Goal: Information Seeking & Learning: Learn about a topic

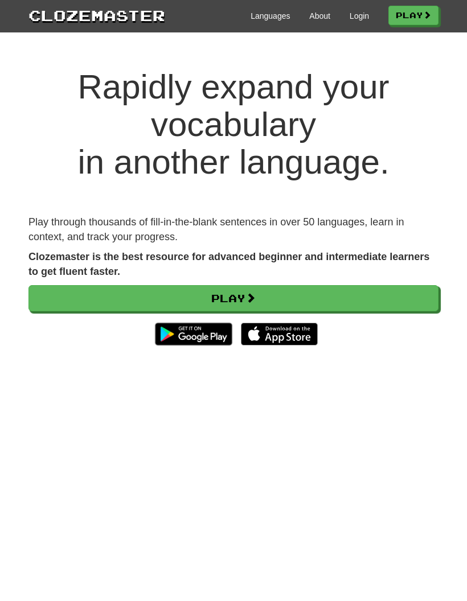
click at [294, 298] on link "Play" at bounding box center [233, 298] width 410 height 26
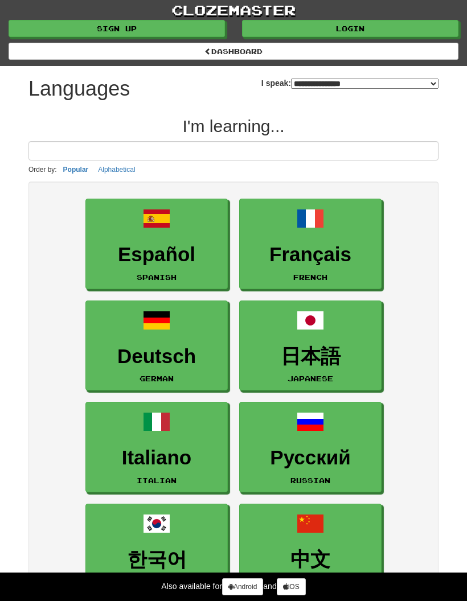
select select "*******"
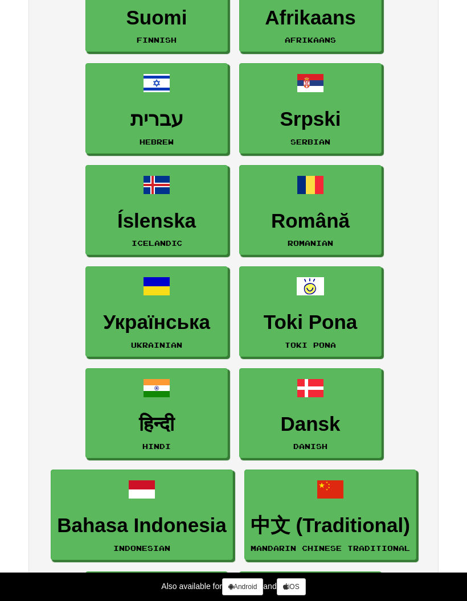
scroll to position [1358, 0]
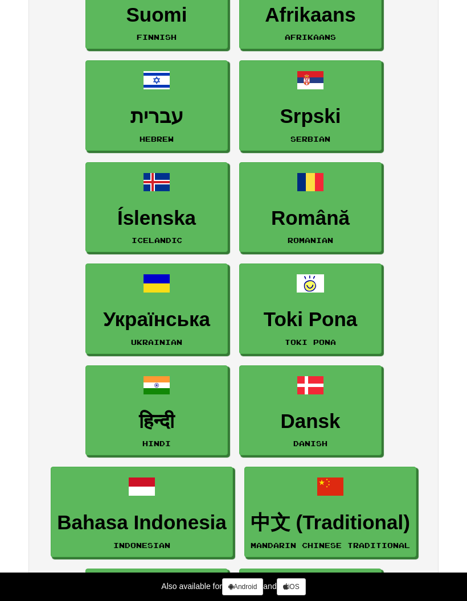
click at [135, 388] on link "हिन्दी Hindi" at bounding box center [156, 411] width 142 height 91
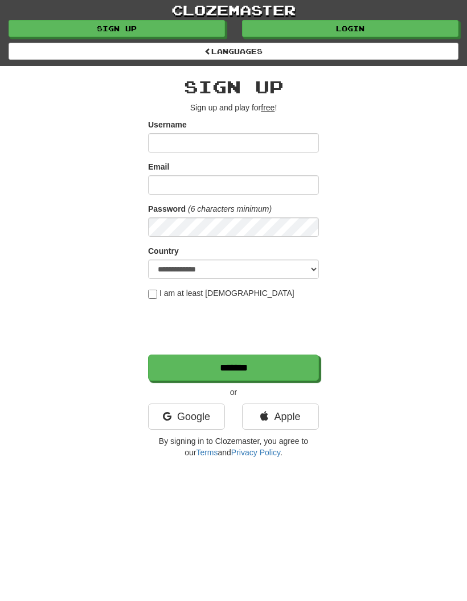
click at [169, 421] on icon at bounding box center [167, 417] width 9 height 10
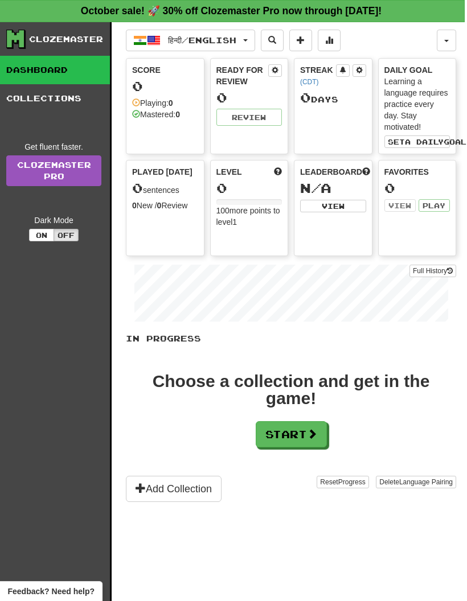
scroll to position [0, 13]
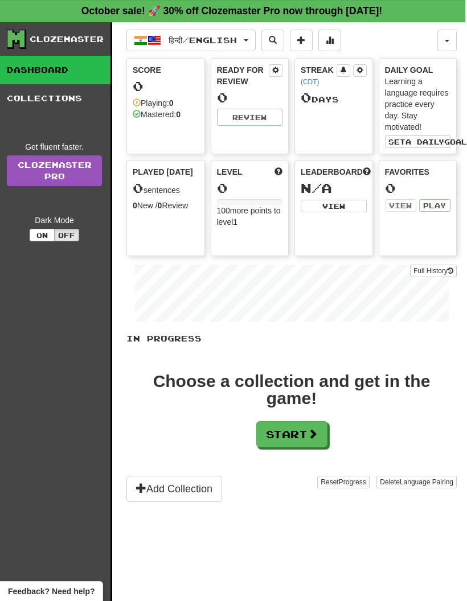
click at [292, 439] on button "Start" at bounding box center [291, 435] width 71 height 26
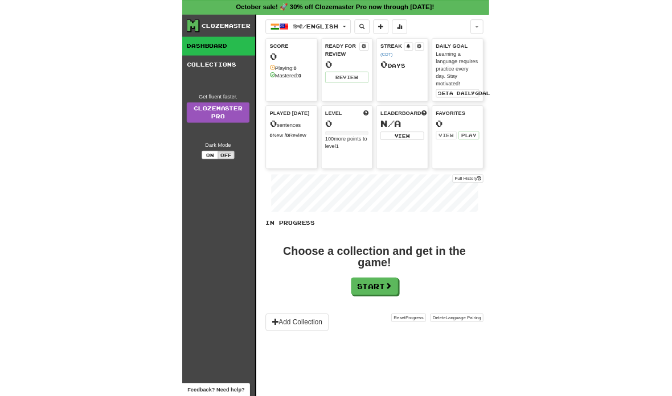
scroll to position [0, 0]
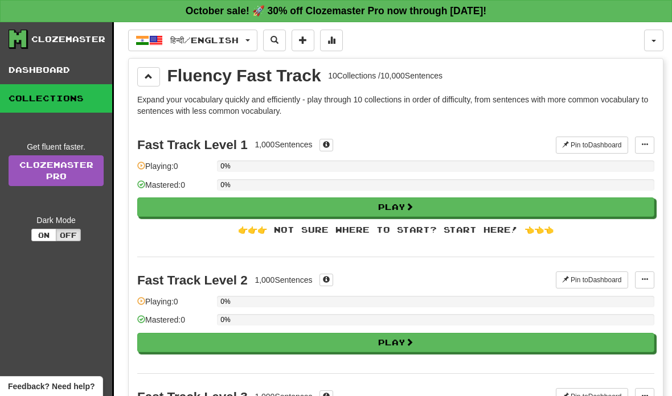
click at [467, 213] on button "Play" at bounding box center [395, 207] width 517 height 19
select select "**"
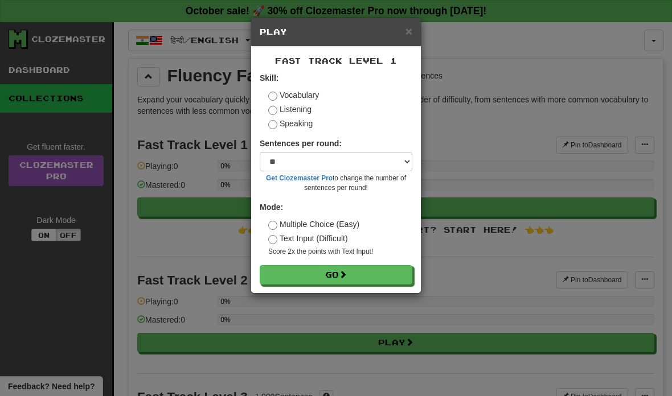
click at [373, 275] on button "Go" at bounding box center [336, 274] width 153 height 19
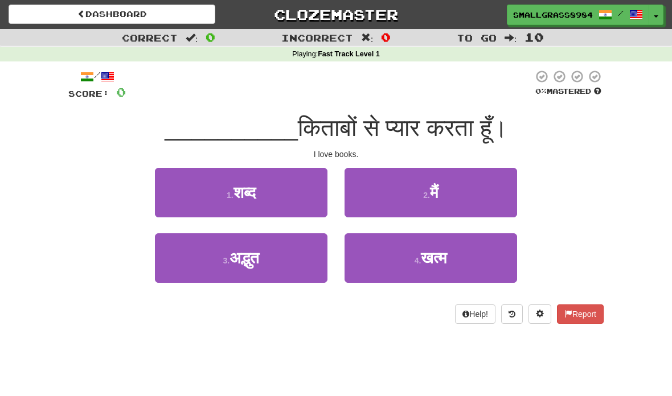
click at [460, 193] on button "2 . मैं" at bounding box center [431, 193] width 173 height 50
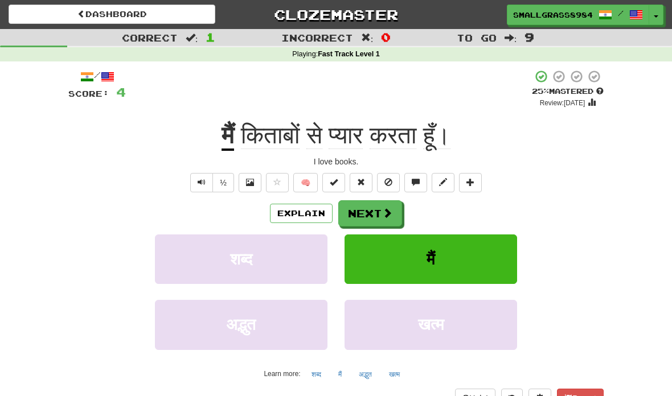
click at [387, 212] on span at bounding box center [387, 213] width 10 height 10
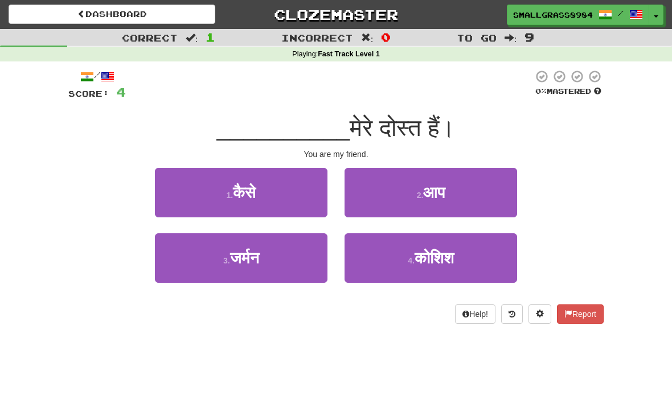
click at [478, 201] on button "2 . आप" at bounding box center [431, 193] width 173 height 50
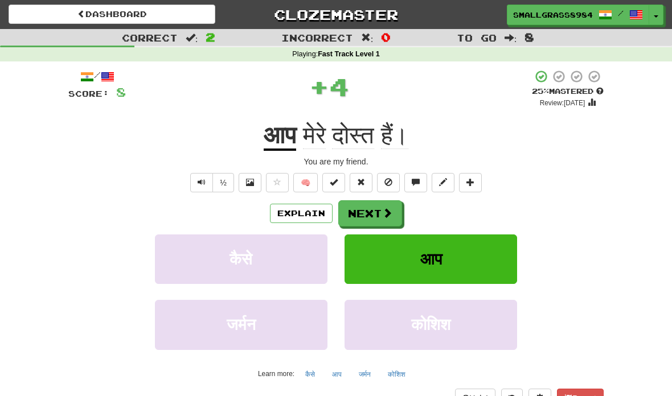
click at [387, 214] on span at bounding box center [387, 213] width 10 height 10
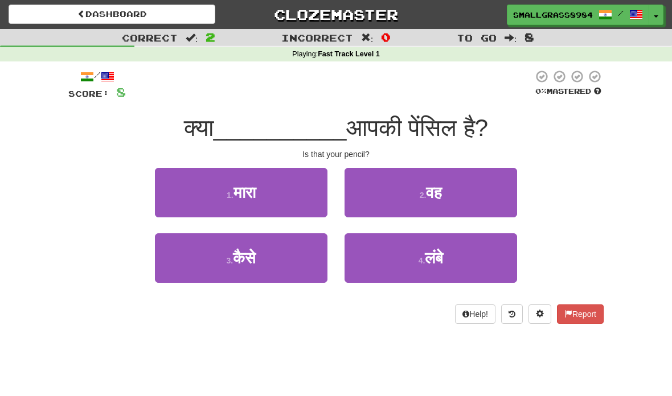
click at [460, 180] on button "2 . वह" at bounding box center [431, 193] width 173 height 50
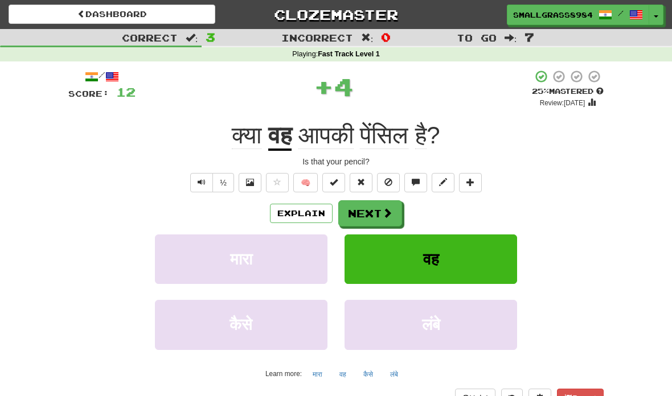
click at [378, 210] on button "Next" at bounding box center [370, 213] width 64 height 26
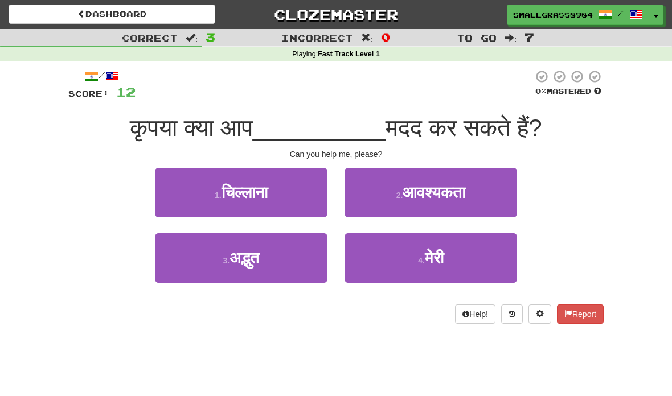
click at [438, 268] on button "4 . मेरी" at bounding box center [431, 259] width 173 height 50
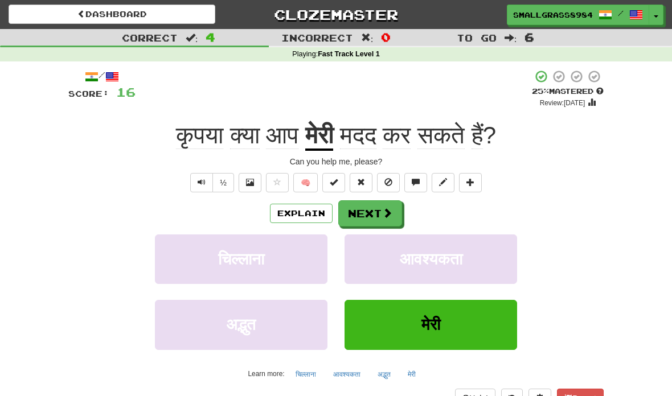
click at [391, 209] on span at bounding box center [387, 213] width 10 height 10
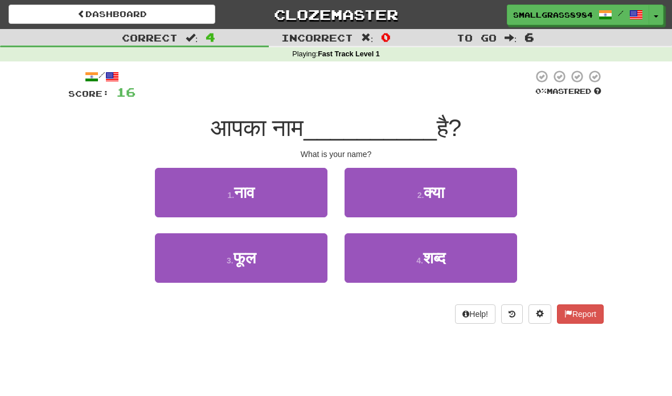
click at [470, 203] on button "2 . क्या" at bounding box center [431, 193] width 173 height 50
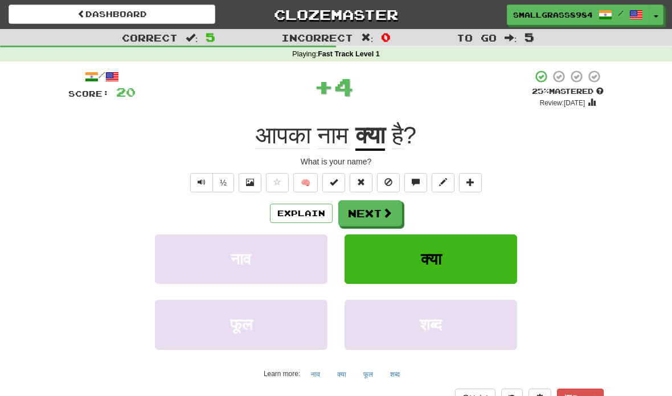
click at [379, 217] on button "Next" at bounding box center [370, 213] width 64 height 26
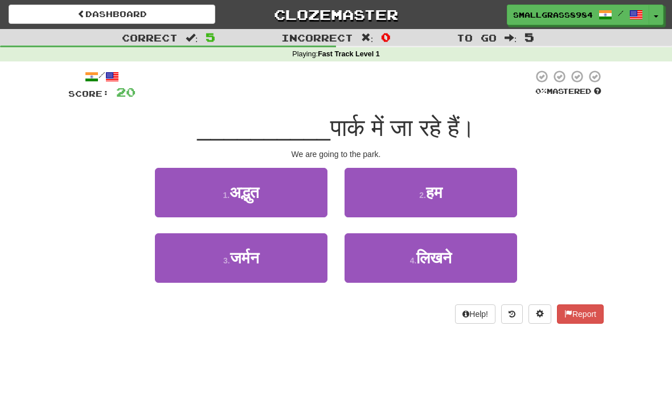
click at [445, 197] on button "2 . हम" at bounding box center [431, 193] width 173 height 50
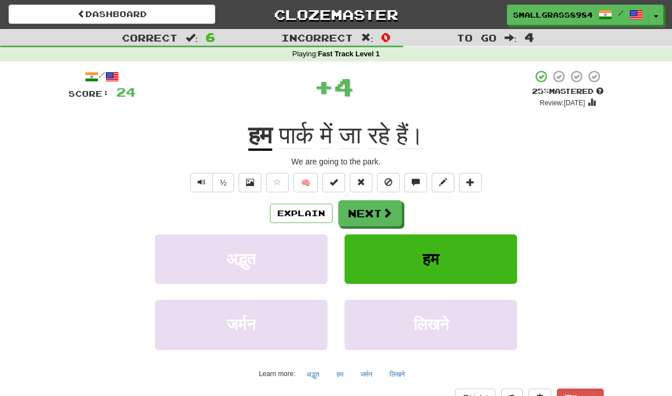
click at [391, 212] on span at bounding box center [387, 213] width 10 height 10
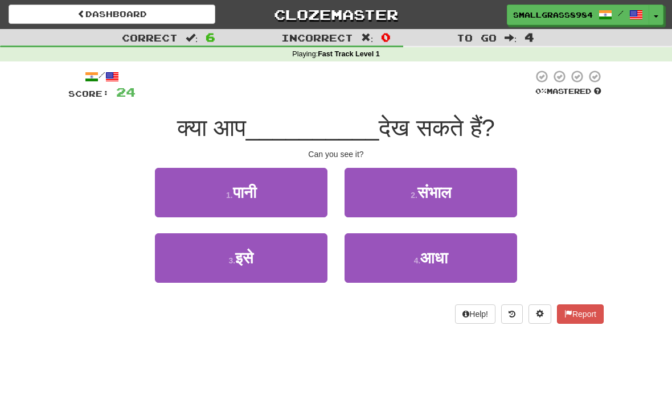
click at [230, 261] on small "3 ." at bounding box center [231, 260] width 7 height 9
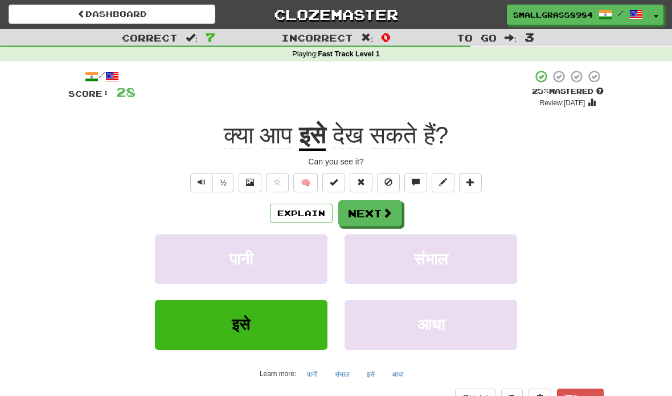
click at [391, 212] on span at bounding box center [387, 213] width 10 height 10
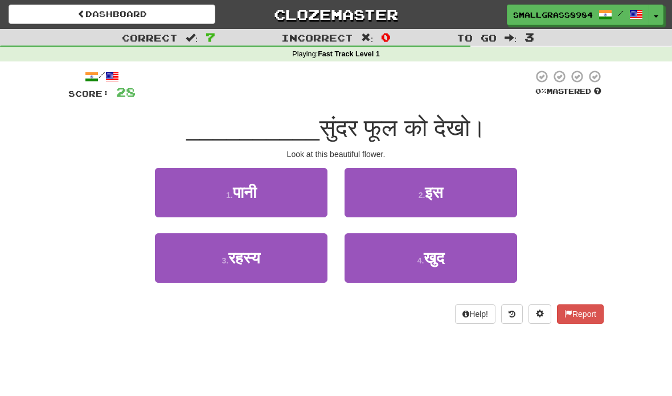
click at [455, 185] on button "2 . इस" at bounding box center [431, 193] width 173 height 50
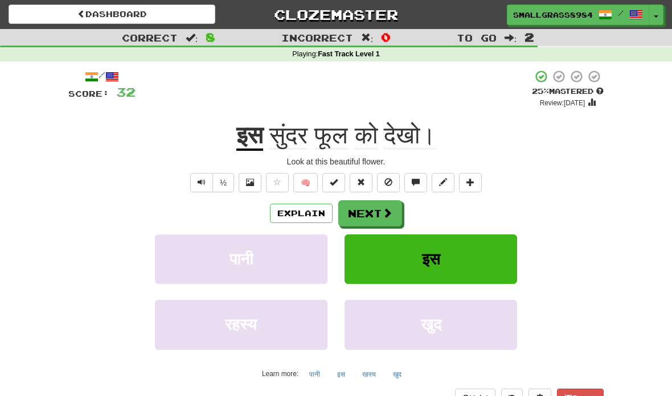
click at [386, 208] on span at bounding box center [387, 213] width 10 height 10
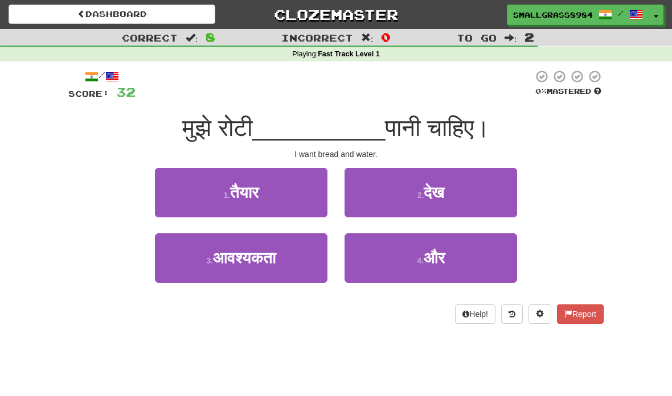
click at [482, 263] on button "4 . और" at bounding box center [431, 259] width 173 height 50
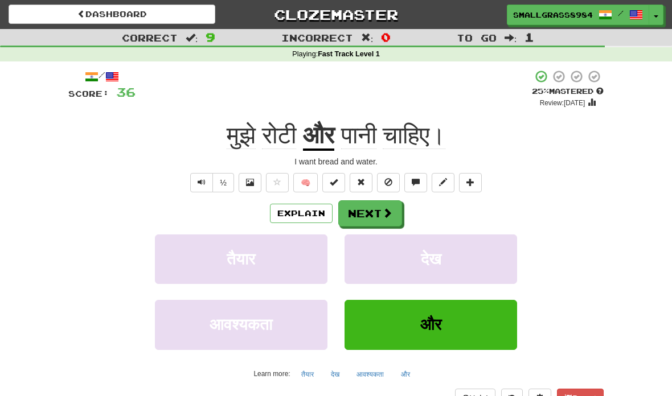
click at [387, 219] on button "Next" at bounding box center [370, 213] width 64 height 26
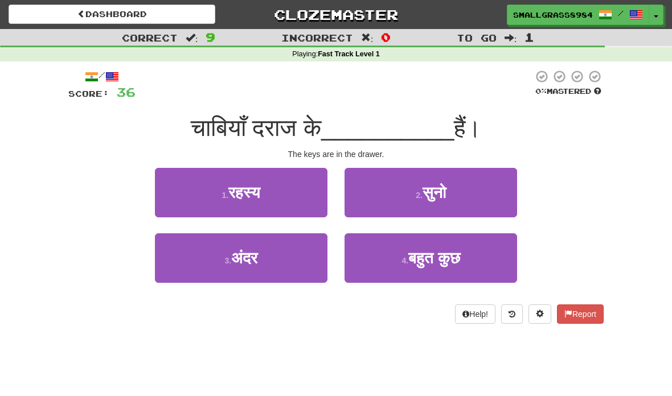
click at [263, 265] on button "3 . अंदर" at bounding box center [241, 259] width 173 height 50
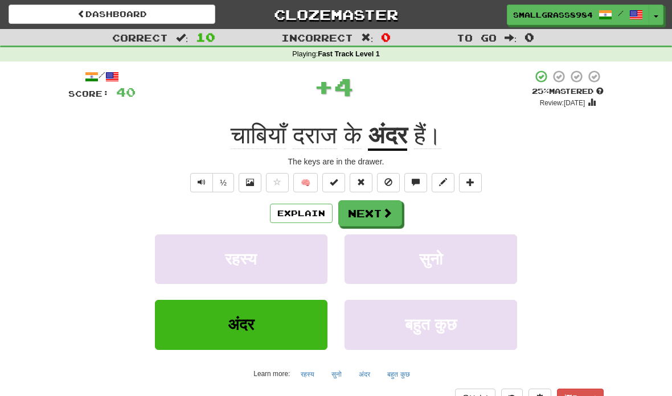
click at [388, 208] on span at bounding box center [387, 213] width 10 height 10
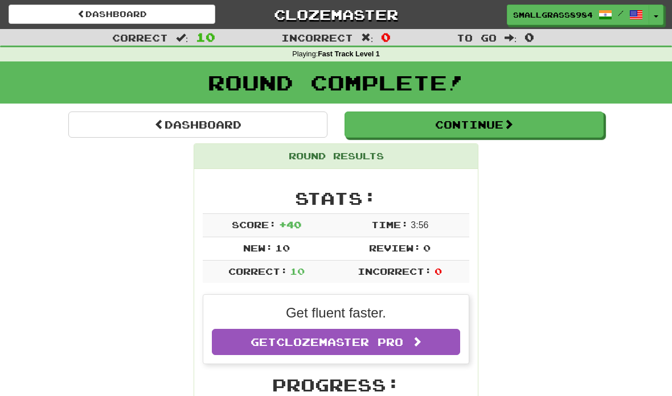
click at [557, 122] on button "Continue" at bounding box center [474, 125] width 259 height 26
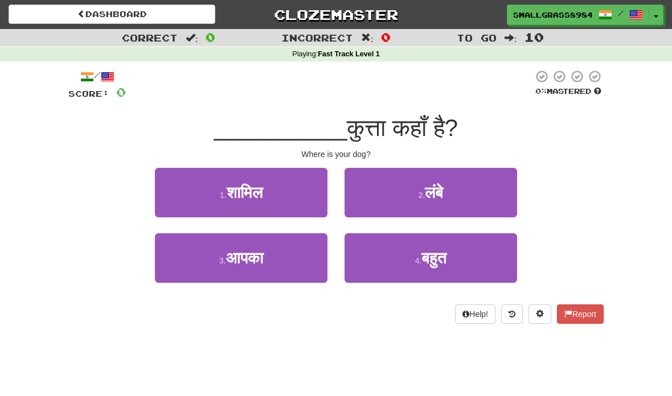
click at [227, 266] on span "आपका" at bounding box center [244, 258] width 37 height 18
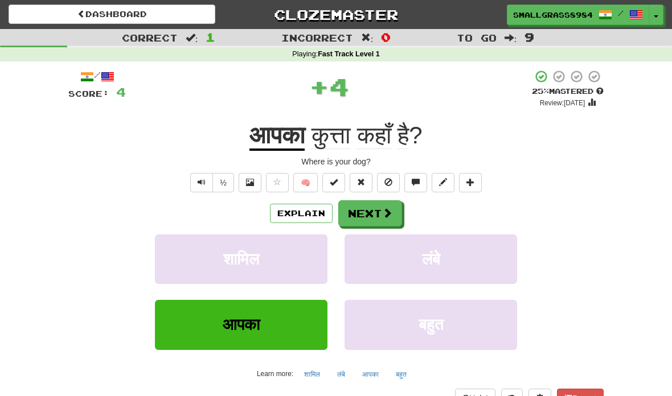
click at [379, 212] on button "Next" at bounding box center [370, 213] width 64 height 26
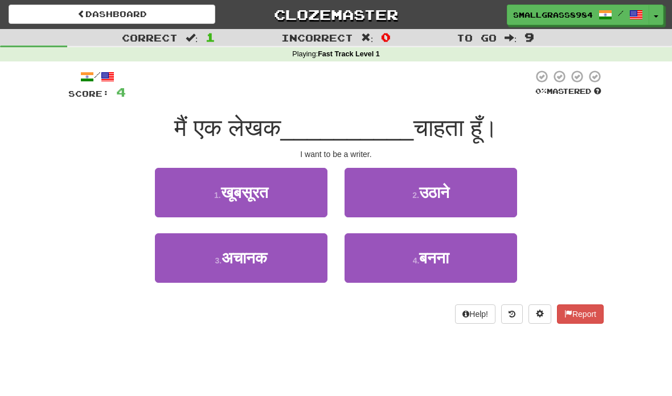
click at [468, 251] on button "4 . बनना" at bounding box center [431, 259] width 173 height 50
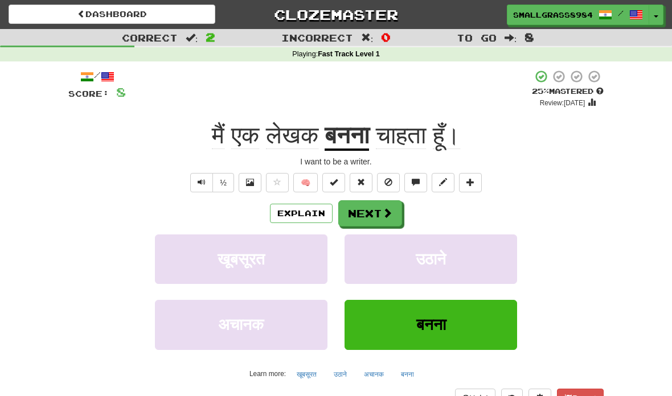
click at [382, 215] on span at bounding box center [387, 213] width 10 height 10
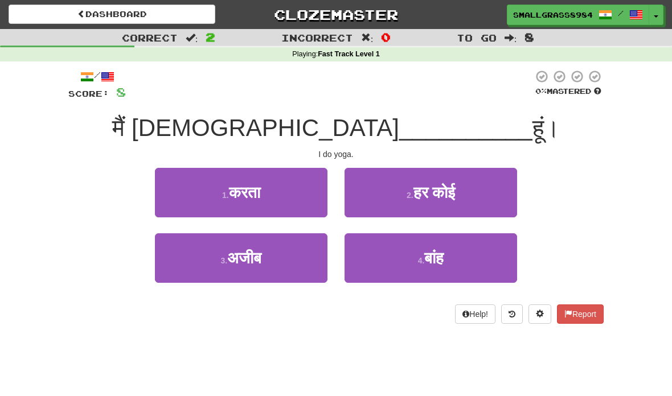
click at [234, 196] on span "करता" at bounding box center [244, 193] width 31 height 18
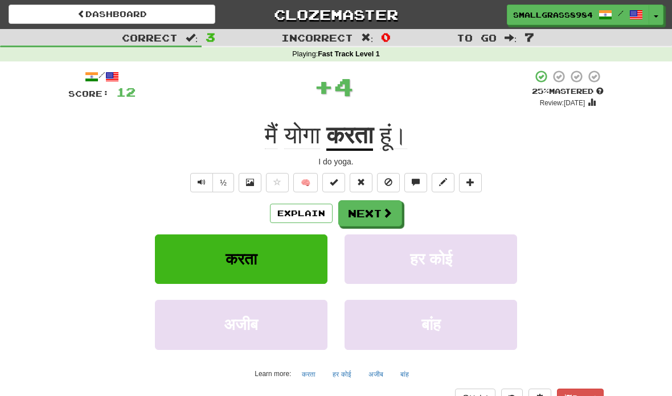
click at [390, 212] on span at bounding box center [387, 213] width 10 height 10
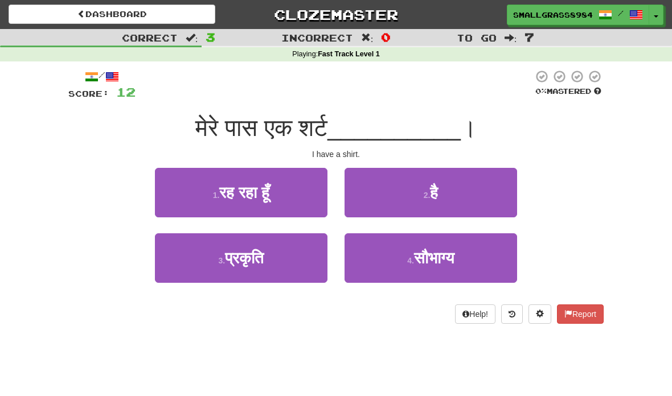
click at [485, 193] on button "2 . है" at bounding box center [431, 193] width 173 height 50
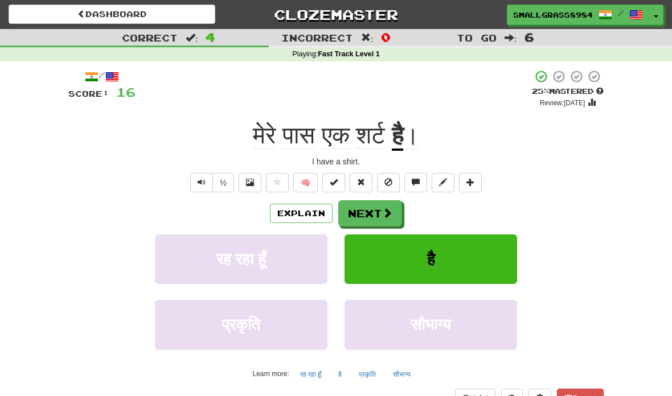
click at [390, 208] on span at bounding box center [387, 213] width 10 height 10
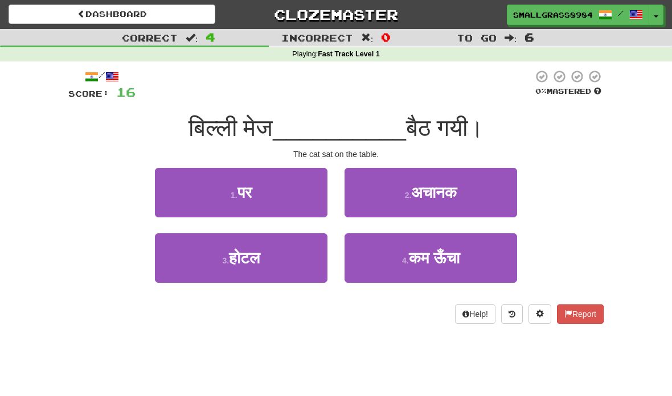
click at [284, 204] on button "1 . पर" at bounding box center [241, 193] width 173 height 50
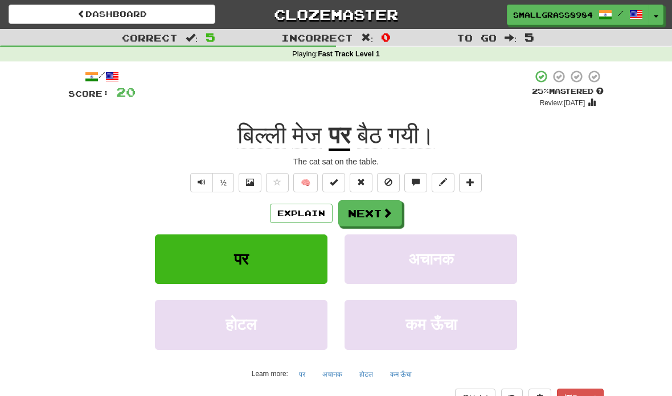
click at [382, 213] on span at bounding box center [387, 213] width 10 height 10
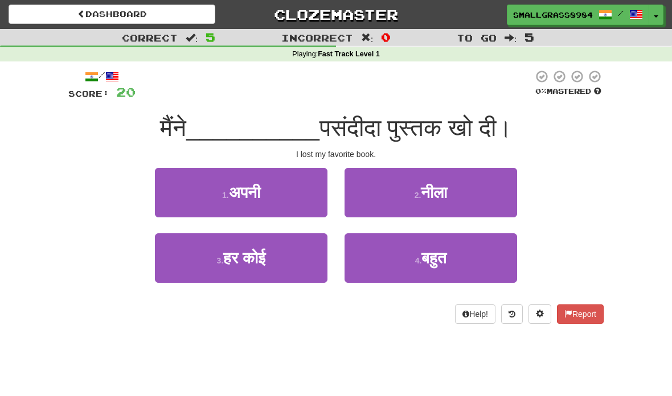
click at [297, 251] on button "3 . हर कोई" at bounding box center [241, 259] width 173 height 50
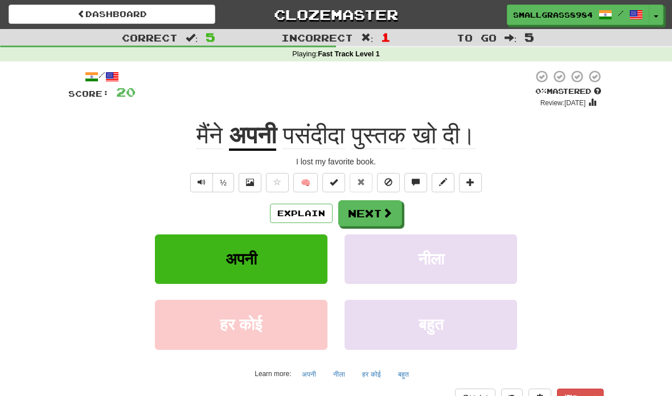
click at [392, 217] on span at bounding box center [387, 213] width 10 height 10
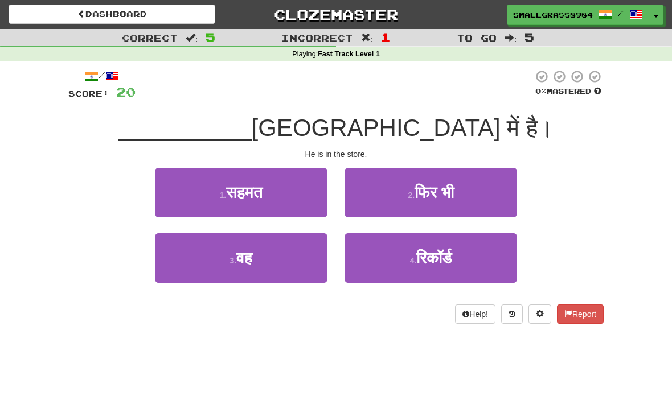
click at [281, 256] on button "3 . वह" at bounding box center [241, 259] width 173 height 50
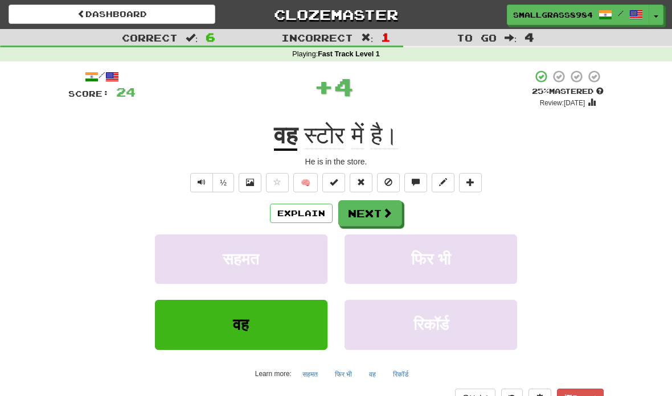
click at [389, 210] on span at bounding box center [387, 213] width 10 height 10
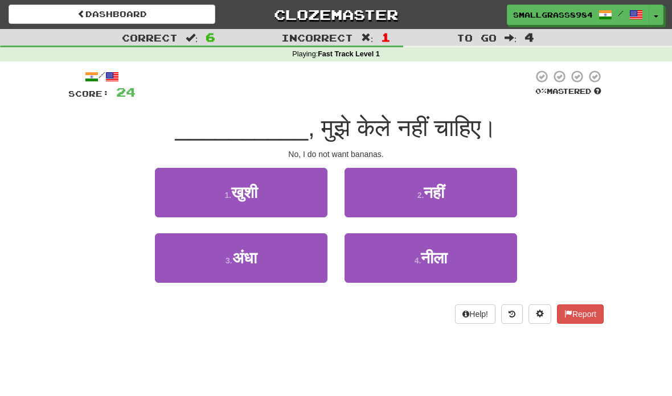
click at [468, 185] on button "2 . नहीं" at bounding box center [431, 193] width 173 height 50
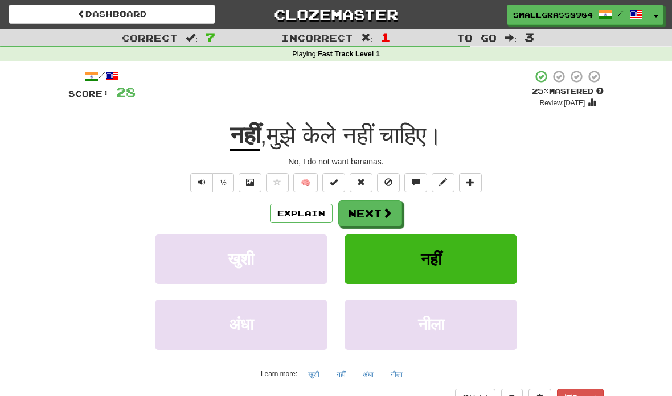
click at [383, 208] on span at bounding box center [387, 213] width 10 height 10
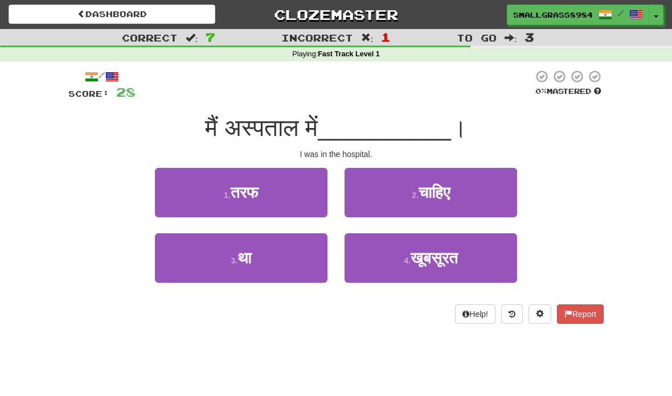
click at [461, 198] on button "2 . चाहिए" at bounding box center [431, 193] width 173 height 50
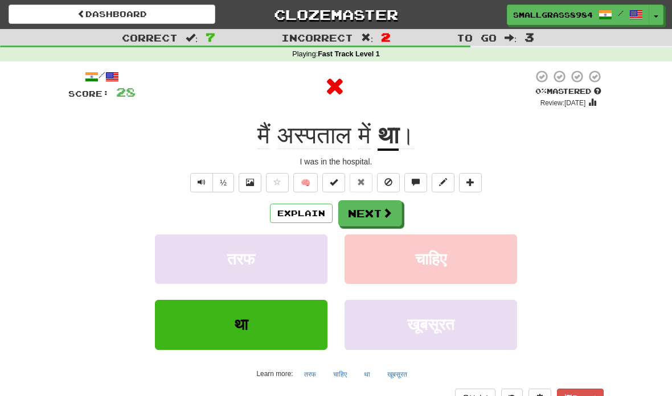
click at [384, 212] on span at bounding box center [387, 213] width 10 height 10
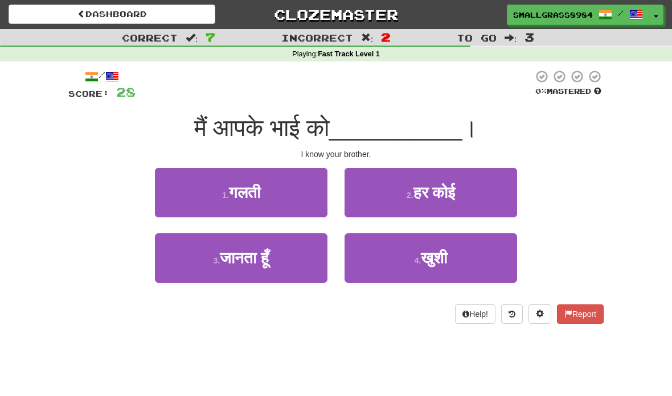
click at [305, 255] on button "3 . जानता हूँ" at bounding box center [241, 259] width 173 height 50
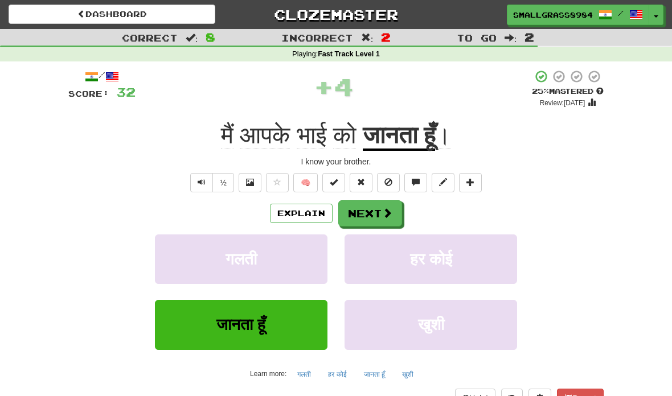
click at [394, 210] on button "Next" at bounding box center [370, 213] width 64 height 26
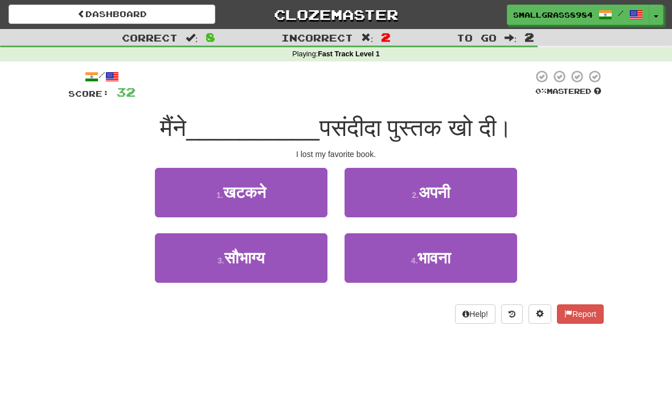
click at [476, 191] on button "2 . अपनी" at bounding box center [431, 193] width 173 height 50
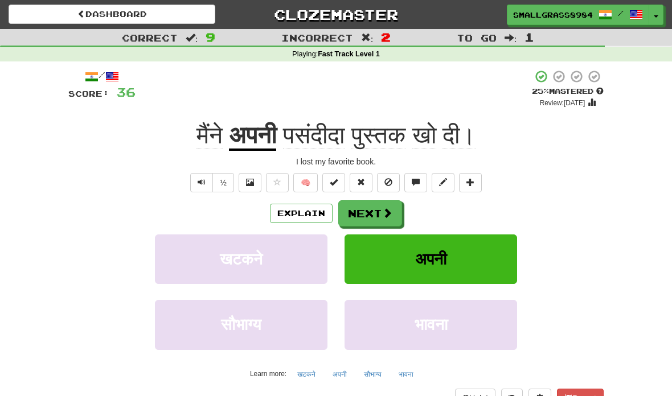
click at [389, 215] on span at bounding box center [387, 213] width 10 height 10
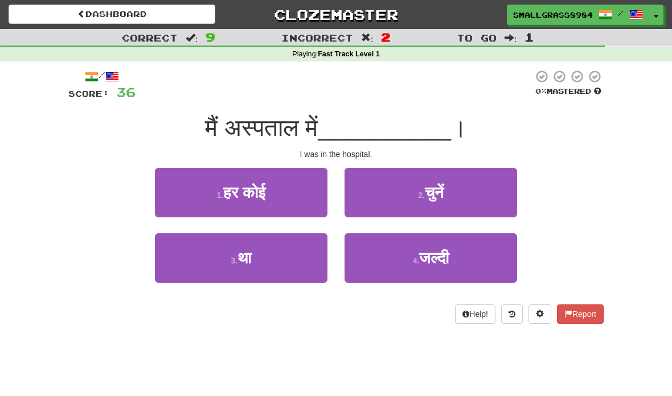
click at [310, 259] on button "3 . था" at bounding box center [241, 259] width 173 height 50
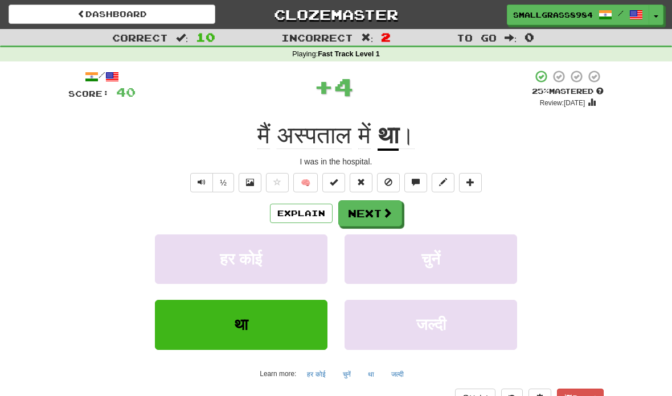
click at [388, 204] on button "Next" at bounding box center [370, 213] width 64 height 26
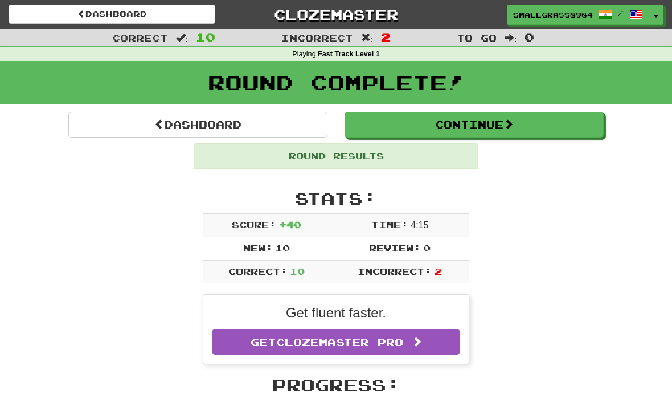
click at [284, 130] on link "Dashboard" at bounding box center [197, 125] width 259 height 26
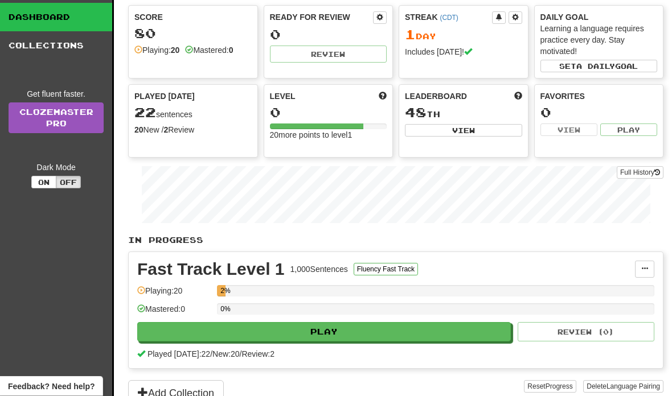
click at [460, 337] on button "Play" at bounding box center [324, 332] width 374 height 19
select select "**"
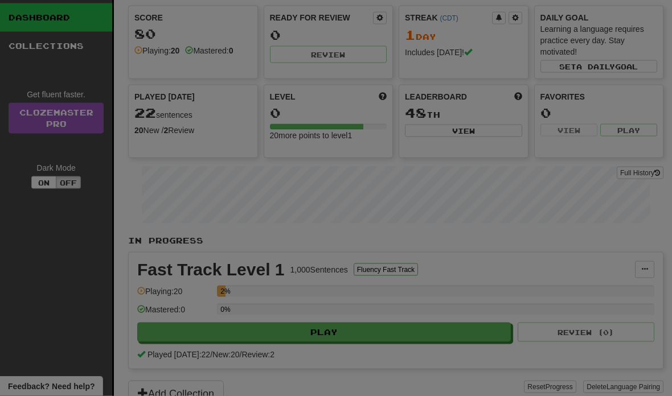
scroll to position [53, 0]
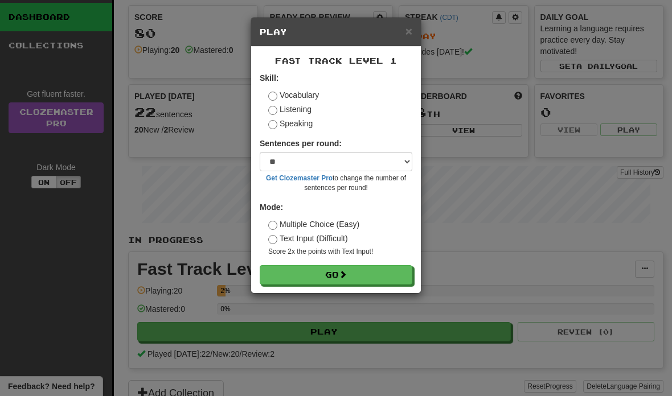
click at [306, 114] on label "Listening" at bounding box center [289, 109] width 43 height 11
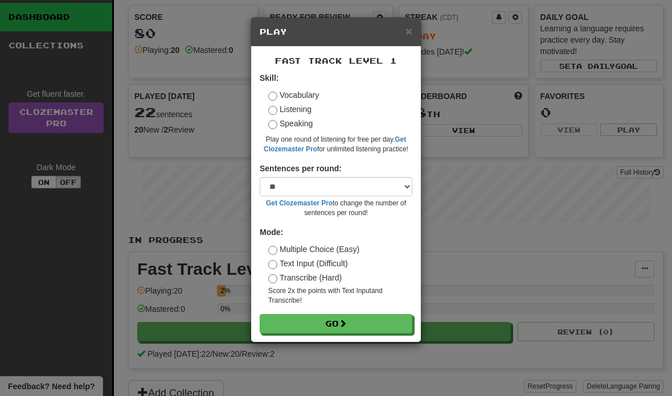
click at [326, 278] on label "Transcribe (Hard)" at bounding box center [304, 277] width 73 height 11
click at [387, 326] on button "Go" at bounding box center [336, 323] width 153 height 19
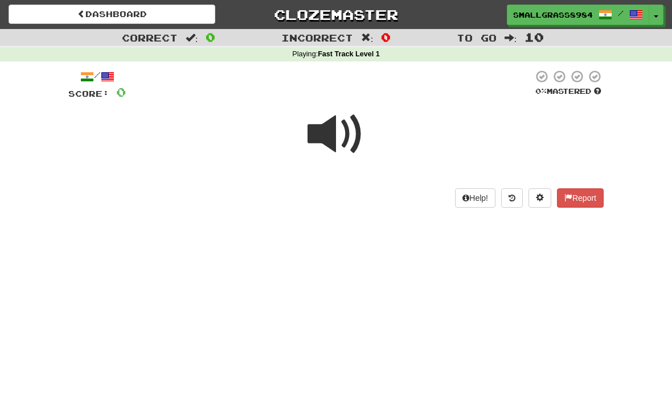
click at [343, 138] on span at bounding box center [336, 134] width 57 height 57
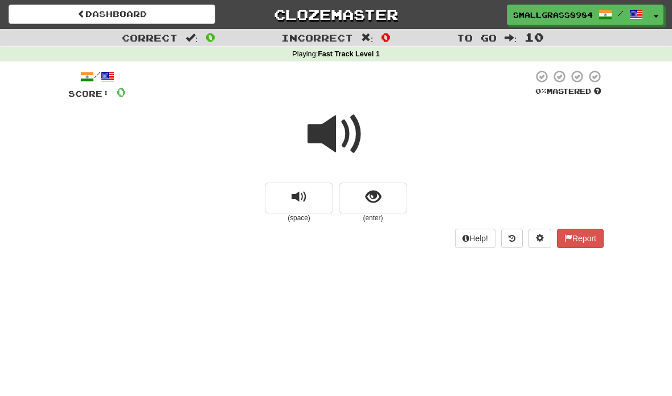
click at [305, 198] on span "replay audio" at bounding box center [299, 197] width 15 height 15
click at [384, 187] on button "show sentence" at bounding box center [373, 198] width 68 height 31
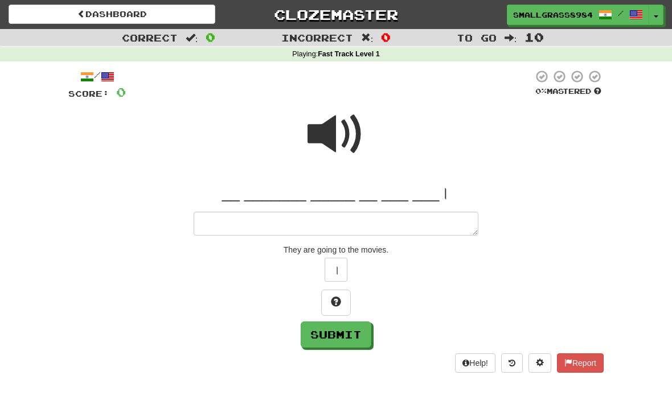
click at [47, 10] on link "Dashboard" at bounding box center [112, 14] width 207 height 19
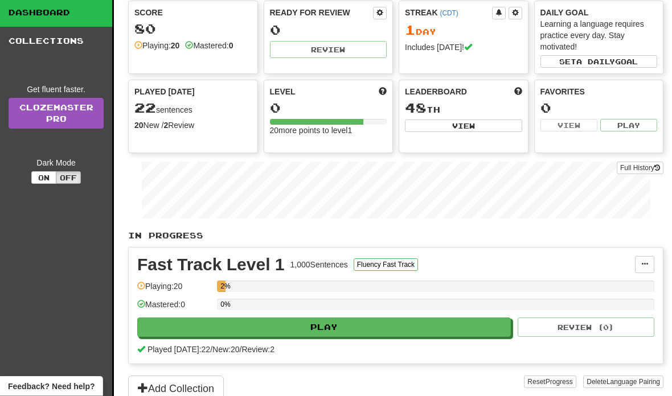
click at [284, 328] on button "Play" at bounding box center [324, 327] width 374 height 19
select select "**"
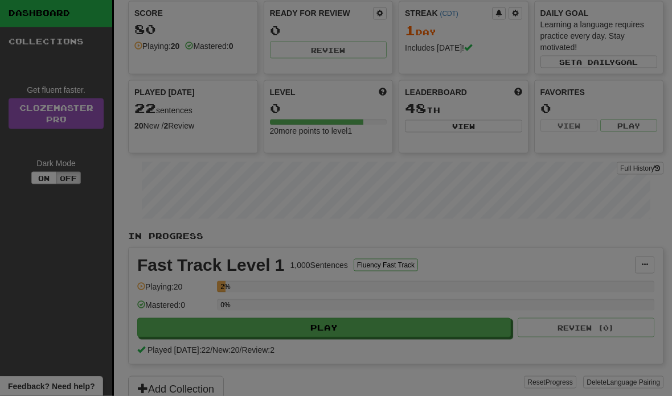
scroll to position [58, 0]
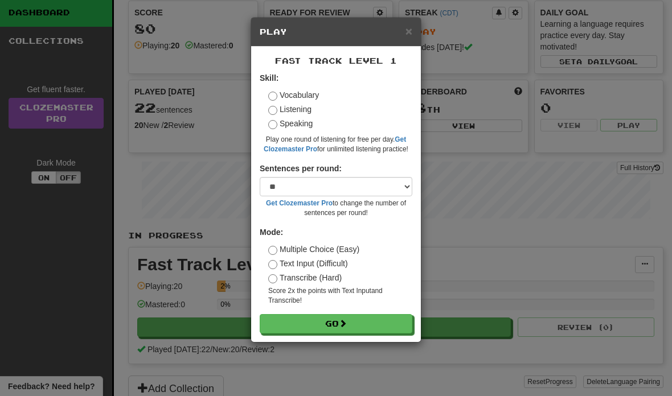
click at [287, 316] on button "Go" at bounding box center [336, 323] width 153 height 19
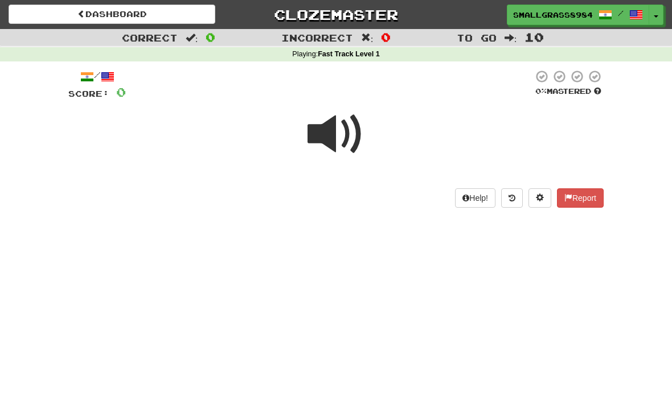
click at [337, 133] on span at bounding box center [336, 134] width 57 height 57
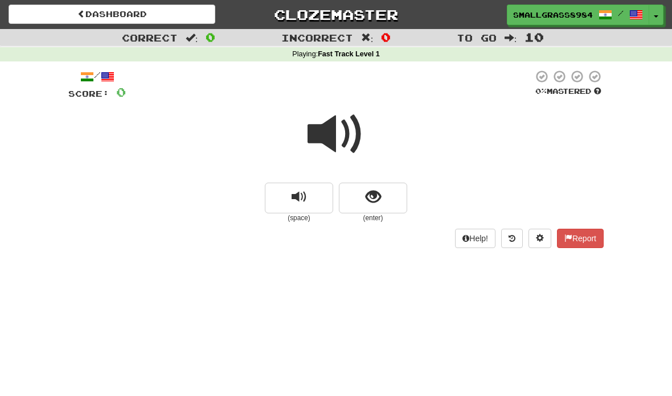
click at [356, 195] on button "show sentence" at bounding box center [373, 198] width 68 height 31
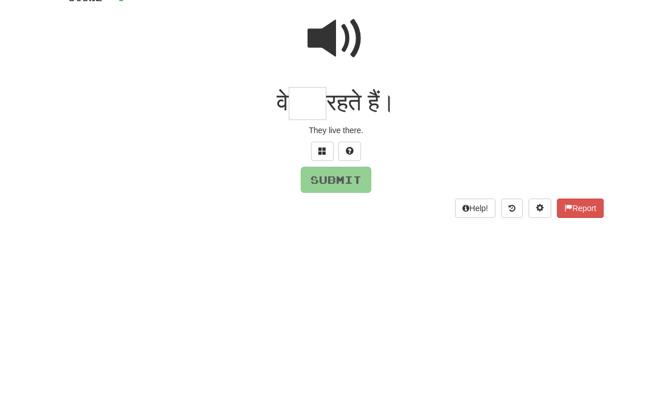
click at [345, 106] on span at bounding box center [336, 134] width 57 height 57
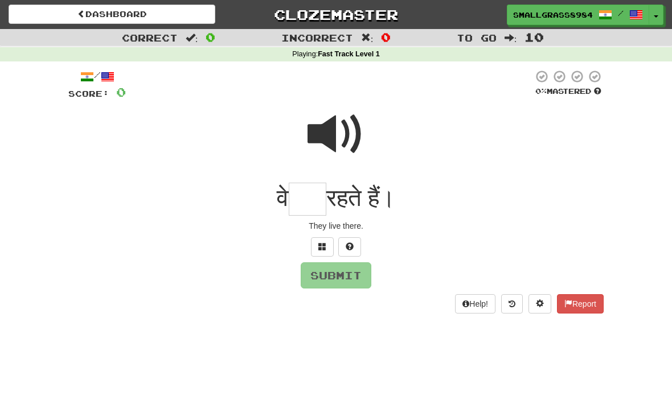
click at [46, 10] on link "Dashboard" at bounding box center [112, 14] width 207 height 19
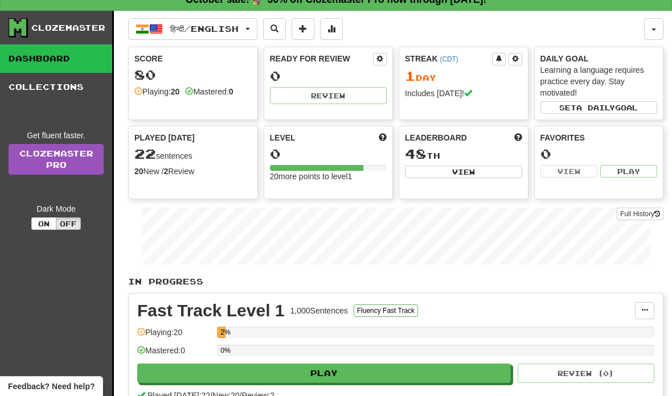
scroll to position [13, 0]
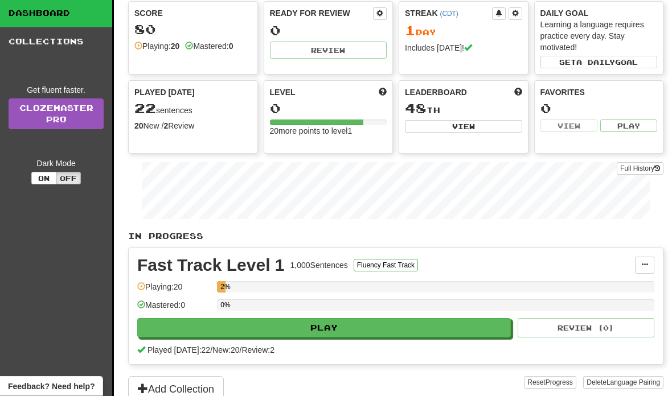
click at [283, 325] on button "Play" at bounding box center [324, 328] width 374 height 19
select select "**"
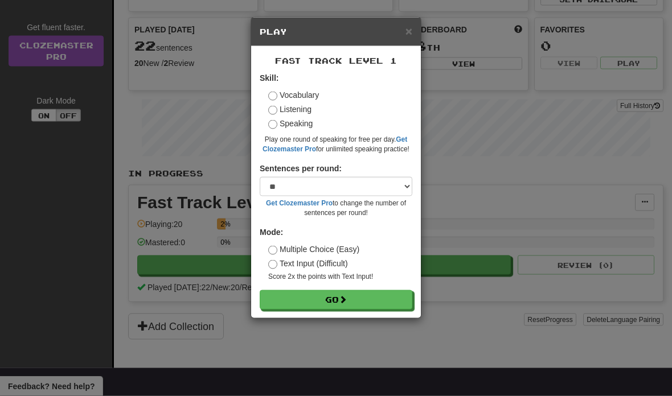
scroll to position [120, 0]
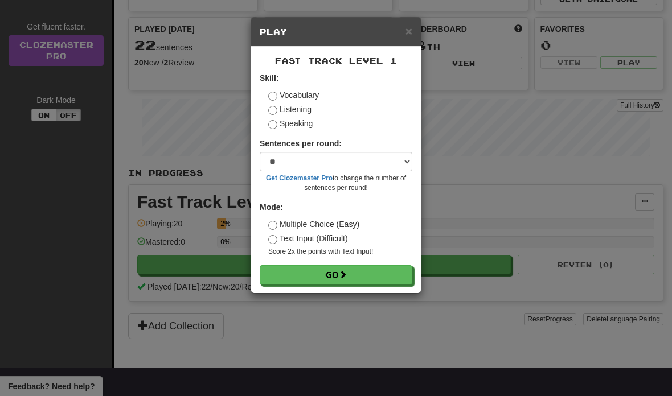
click at [276, 105] on label "Listening" at bounding box center [289, 109] width 43 height 11
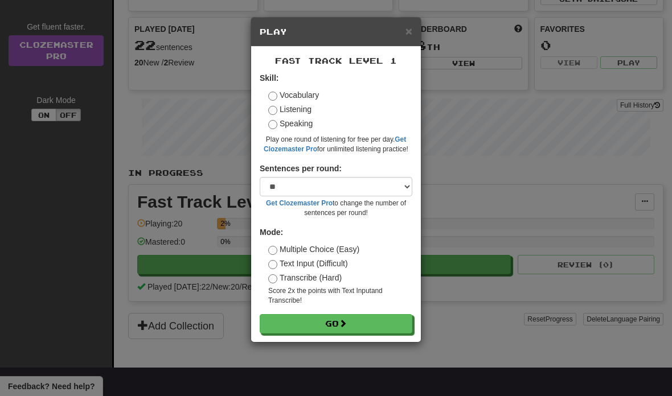
click at [269, 87] on div "Skill: Vocabulary Listening Speaking Play one round of listening for free per d…" at bounding box center [336, 113] width 153 height 82
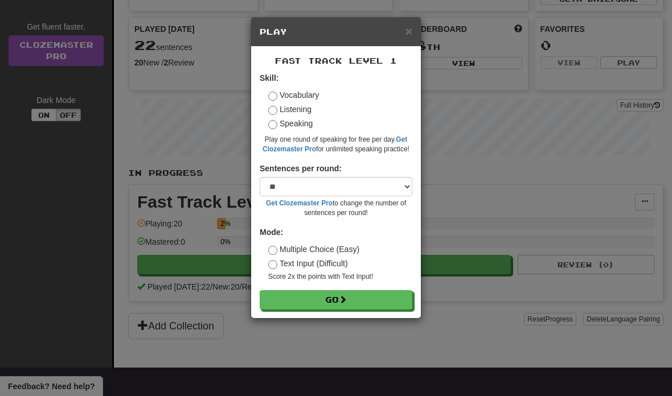
click at [289, 295] on button "Go" at bounding box center [336, 299] width 153 height 19
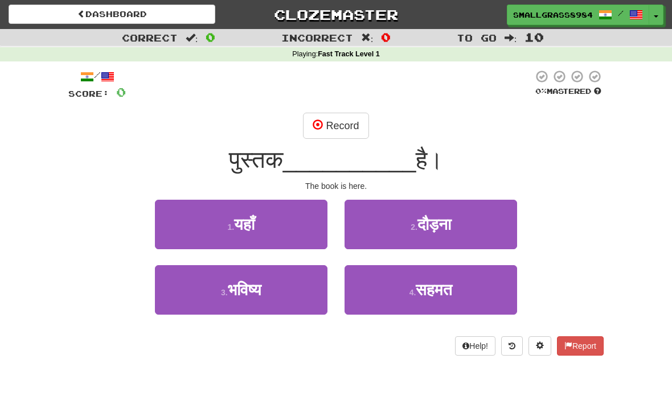
click at [207, 206] on button "1 . यहाँ" at bounding box center [241, 225] width 173 height 50
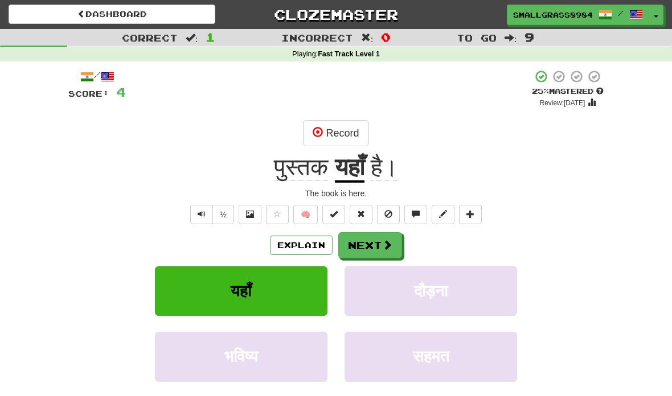
click at [228, 279] on button "यहाँ" at bounding box center [241, 292] width 173 height 50
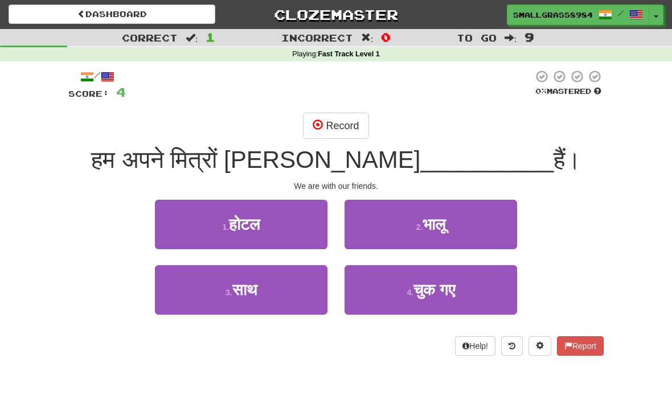
click at [388, 285] on button "4 . चुक गए" at bounding box center [431, 290] width 173 height 50
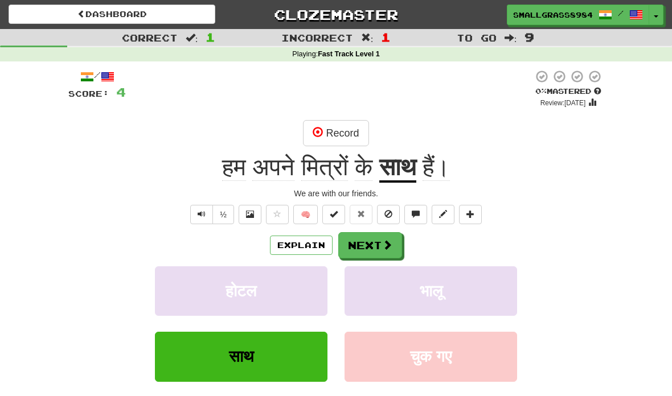
click at [364, 249] on button "Next" at bounding box center [370, 245] width 64 height 26
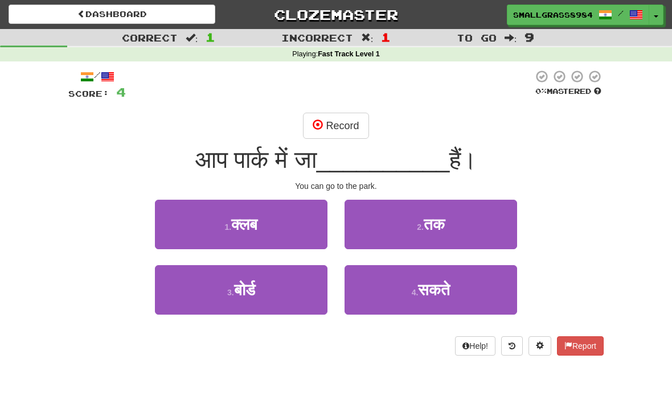
click at [336, 124] on button "Record" at bounding box center [336, 126] width 66 height 26
click at [416, 292] on small "4 ." at bounding box center [415, 292] width 7 height 9
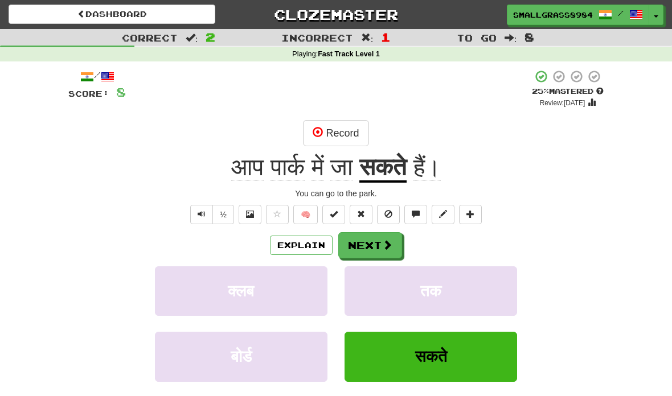
click at [378, 237] on button "Next" at bounding box center [370, 245] width 64 height 26
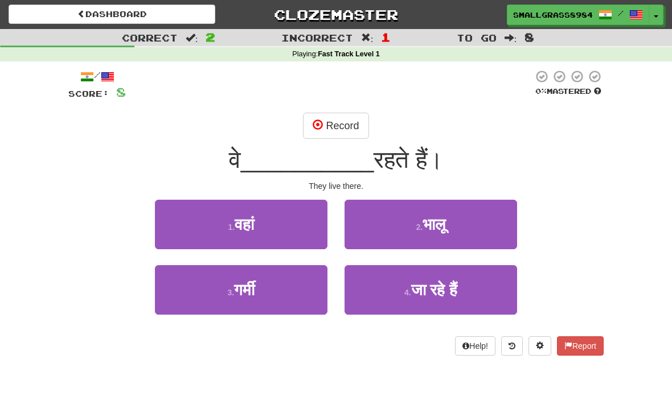
click at [280, 227] on button "1 . वहां" at bounding box center [241, 225] width 173 height 50
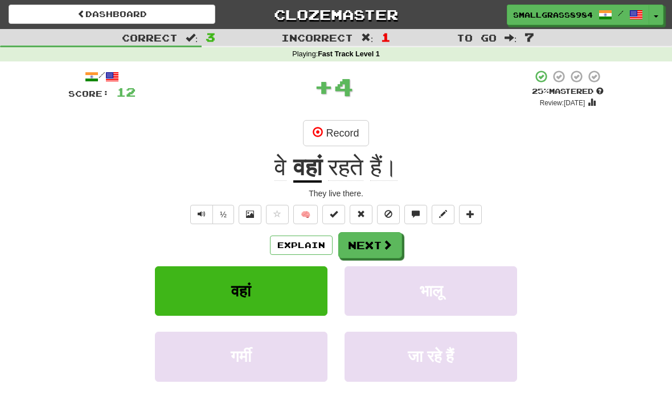
click at [383, 235] on button "Next" at bounding box center [370, 245] width 64 height 26
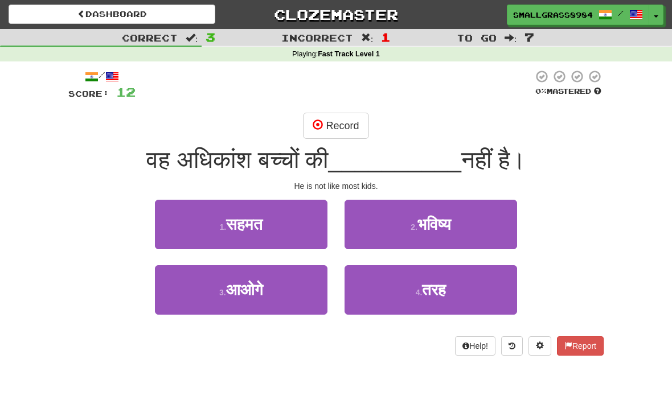
click at [300, 282] on button "3 . आओगे" at bounding box center [241, 290] width 173 height 50
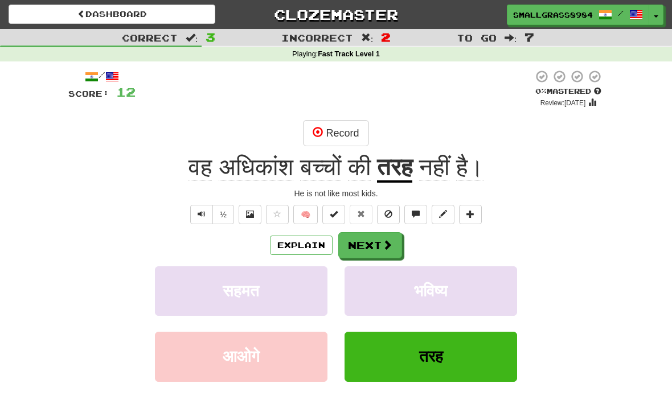
click at [382, 240] on span at bounding box center [387, 245] width 10 height 10
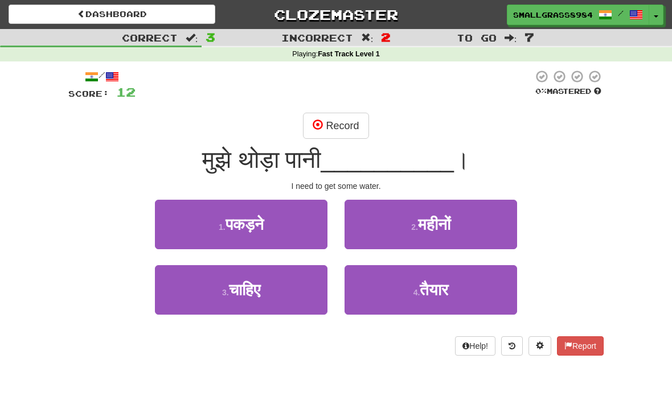
click at [304, 289] on button "3 . चाहिए" at bounding box center [241, 290] width 173 height 50
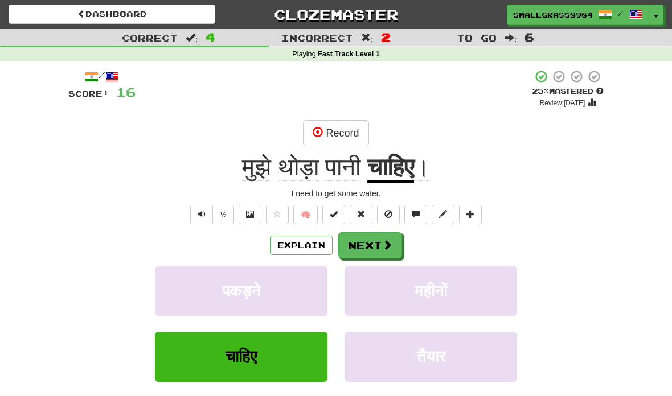
click at [398, 242] on button "Next" at bounding box center [370, 245] width 64 height 26
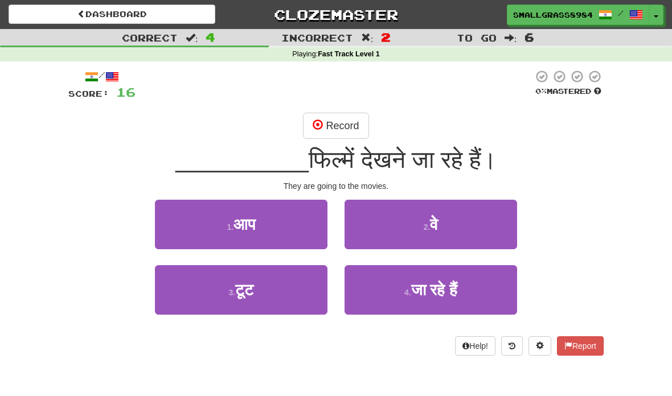
click at [459, 224] on button "2 . वे" at bounding box center [431, 225] width 173 height 50
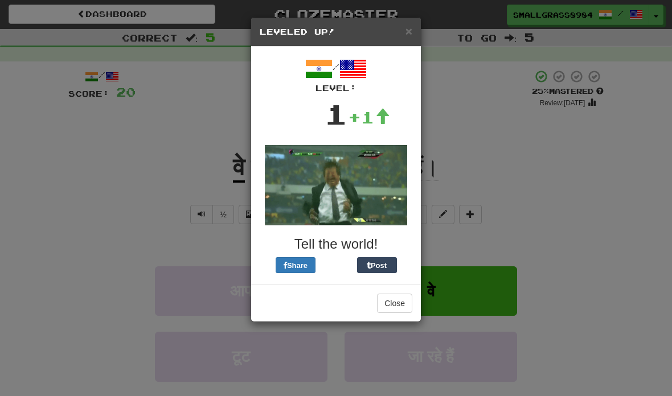
click at [406, 38] on span "×" at bounding box center [409, 30] width 7 height 13
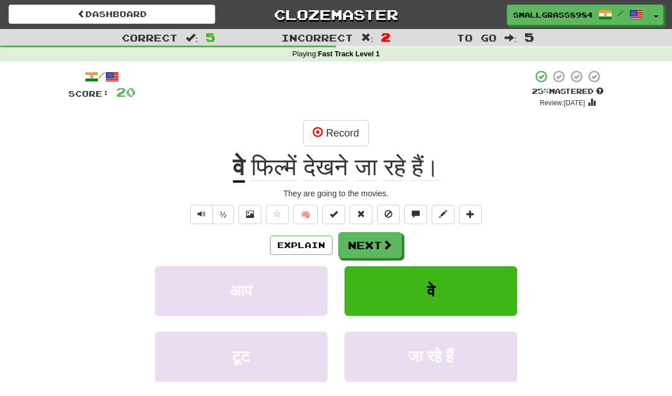
click at [382, 249] on span at bounding box center [387, 245] width 10 height 10
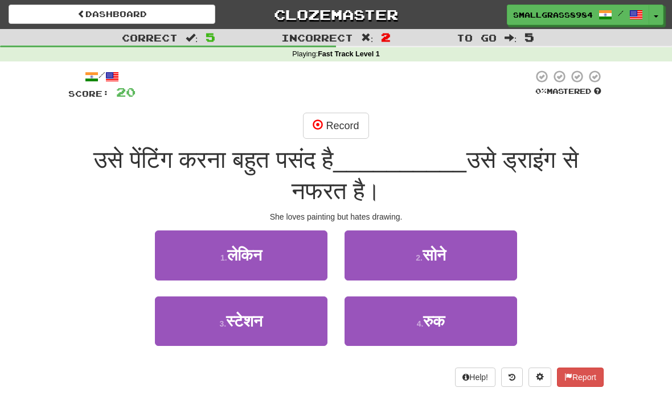
click at [271, 259] on button "1 . लेकिन" at bounding box center [241, 256] width 173 height 50
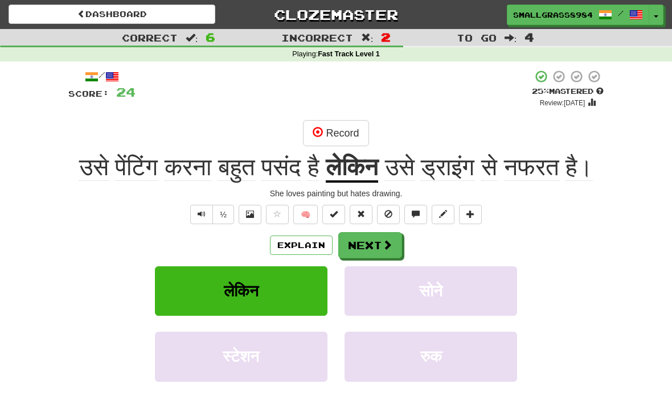
click at [383, 240] on span at bounding box center [387, 245] width 10 height 10
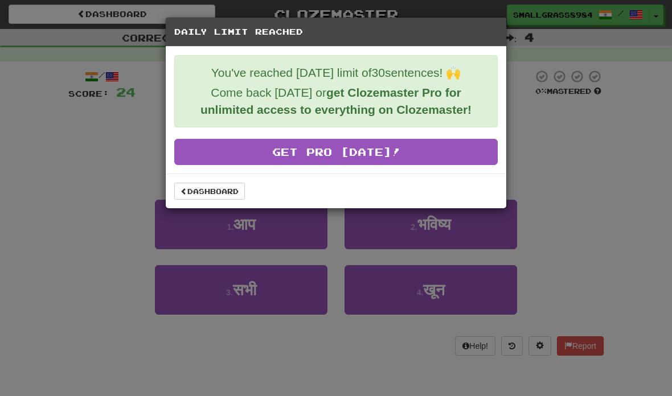
click at [236, 184] on link "Dashboard" at bounding box center [209, 191] width 71 height 17
